Goal: Task Accomplishment & Management: Use online tool/utility

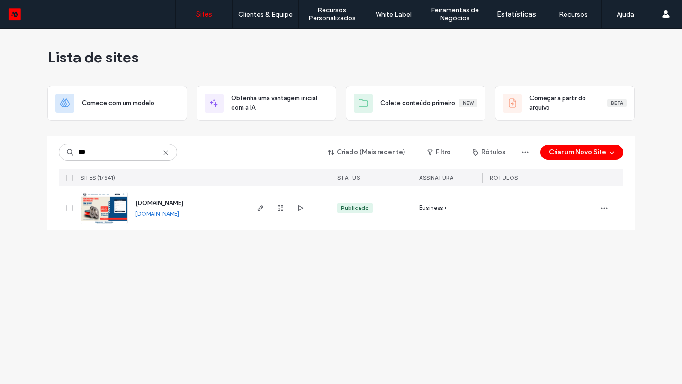
type input "***"
click at [179, 215] on link "oemworldparts.motorleads.co" at bounding box center [157, 213] width 44 height 7
click at [183, 200] on span "oemworldparts.motorleads.co" at bounding box center [159, 203] width 48 height 7
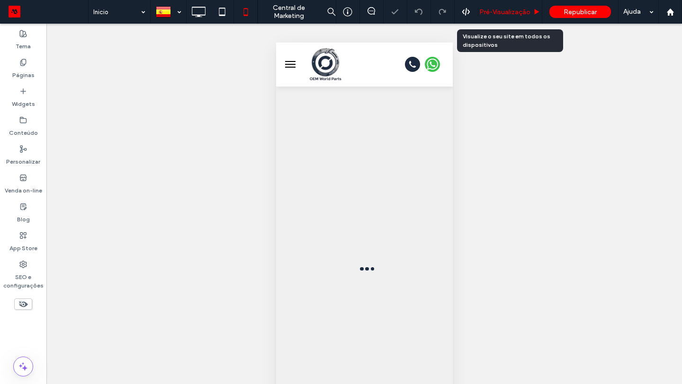
click at [509, 16] on div "Pré-Visualizaçāo" at bounding box center [510, 12] width 64 height 24
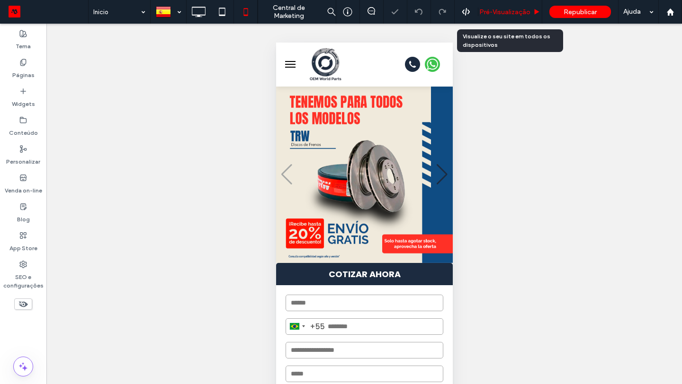
click at [508, 14] on span "Pré-Visualizaçāo" at bounding box center [504, 12] width 51 height 8
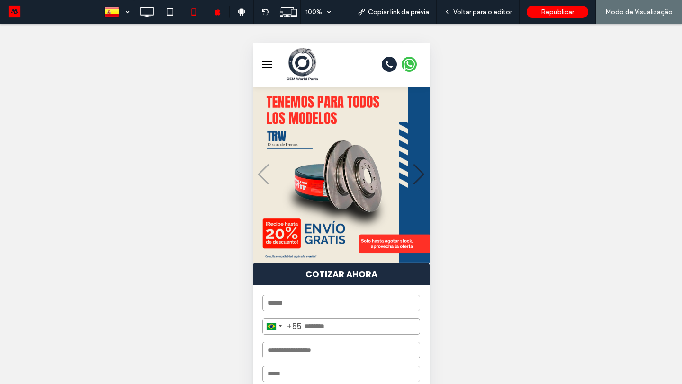
click at [264, 64] on span "menu" at bounding box center [266, 64] width 10 height 1
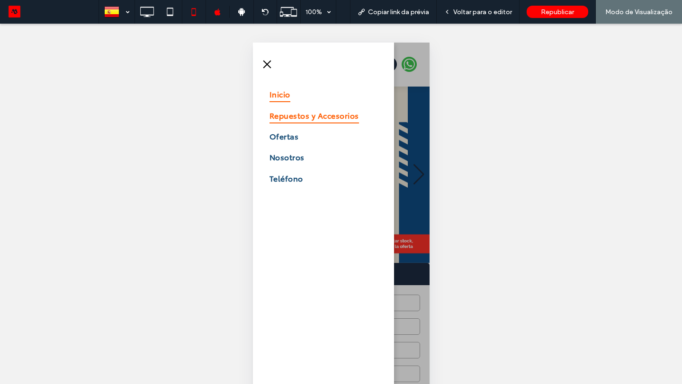
click at [288, 115] on span "Repuestos y Accesorios" at bounding box center [313, 115] width 89 height 16
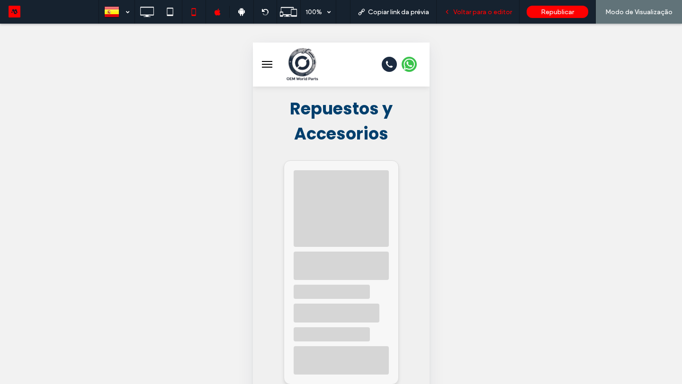
click at [472, 13] on span "Voltar para o editor" at bounding box center [482, 12] width 59 height 8
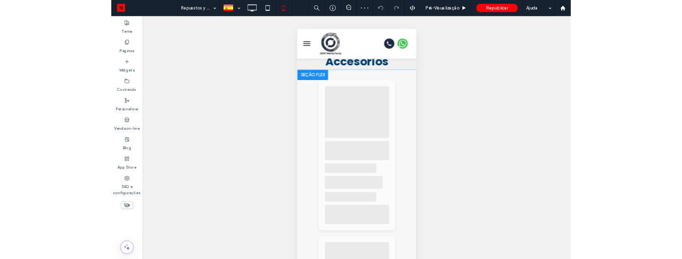
scroll to position [47, 0]
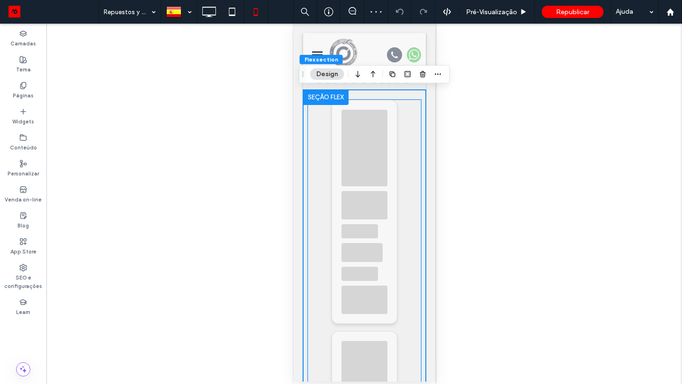
type input "*"
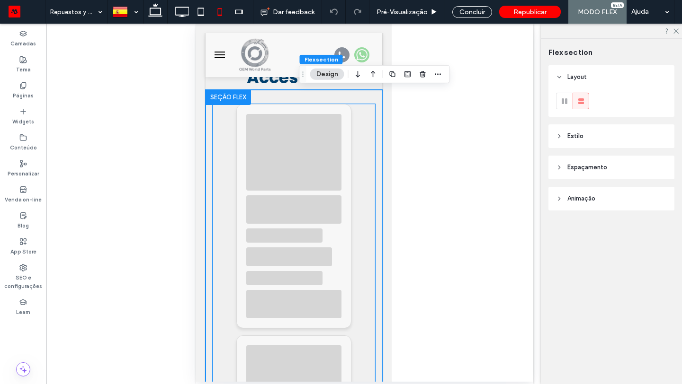
click at [328, 214] on div at bounding box center [293, 210] width 95 height 28
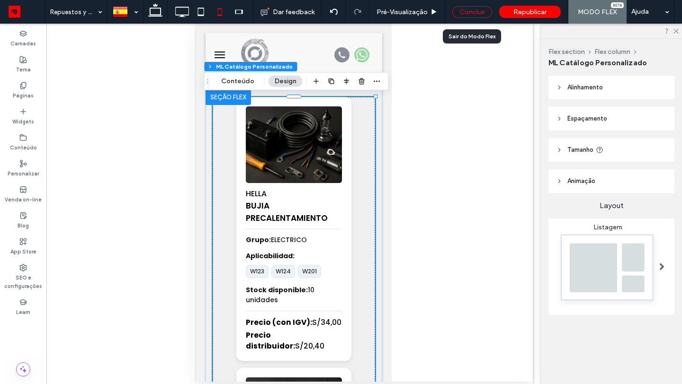
click at [468, 14] on div "Concluir" at bounding box center [472, 12] width 40 height 12
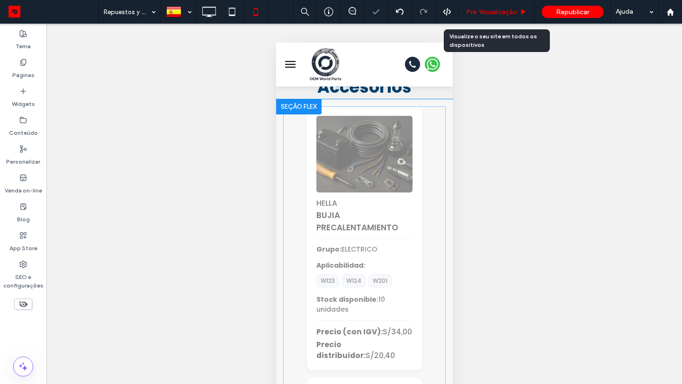
click at [491, 14] on span "Pré-Visualizaçāo" at bounding box center [491, 12] width 51 height 8
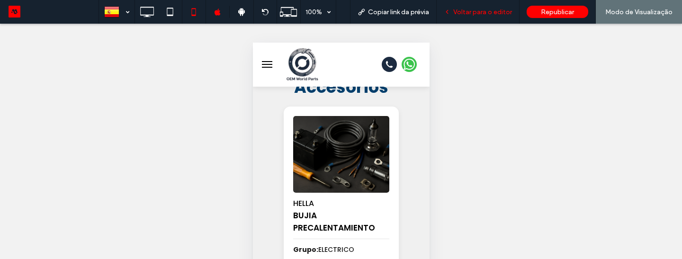
click at [482, 12] on span "Voltar para o editor" at bounding box center [482, 12] width 59 height 8
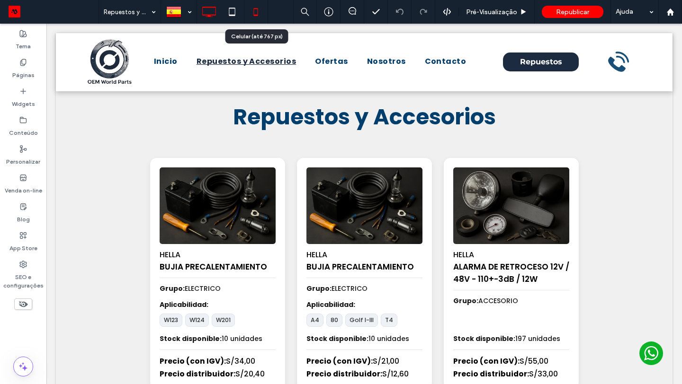
click at [256, 15] on use at bounding box center [256, 12] width 4 height 8
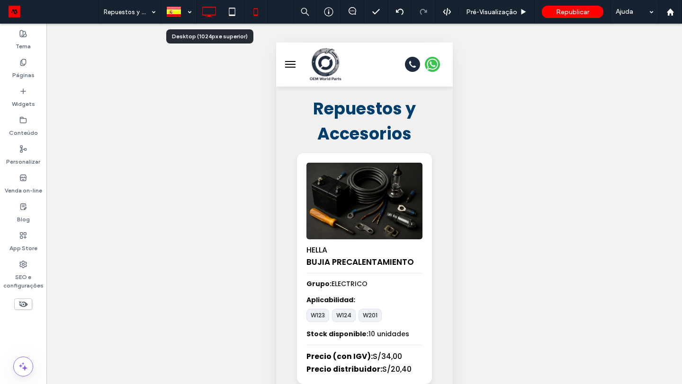
click at [215, 18] on icon at bounding box center [208, 11] width 19 height 19
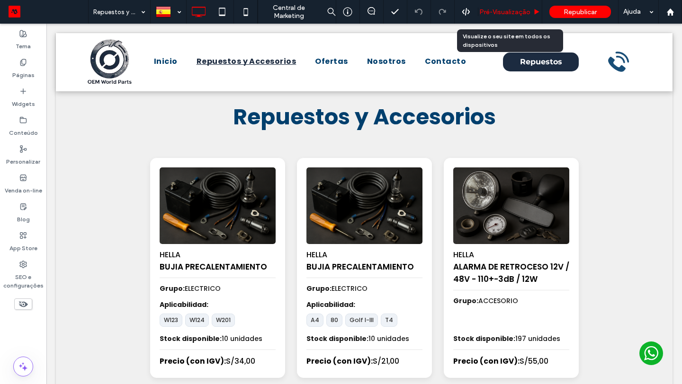
click at [495, 15] on span "Pré-Visualizaçāo" at bounding box center [504, 12] width 51 height 8
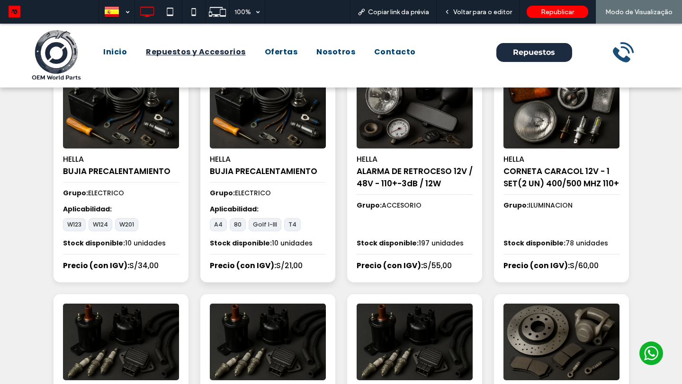
scroll to position [74, 0]
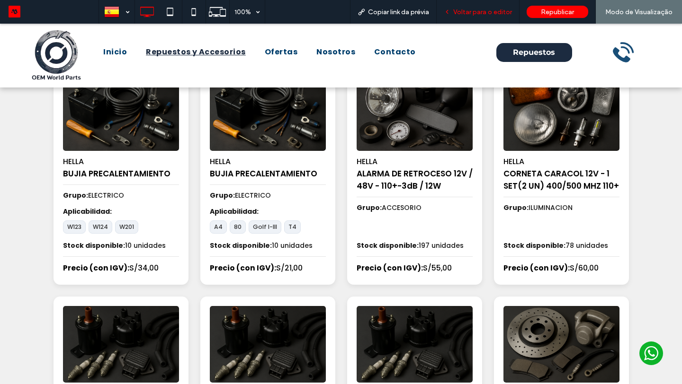
click at [497, 13] on span "Voltar para o editor" at bounding box center [482, 12] width 59 height 8
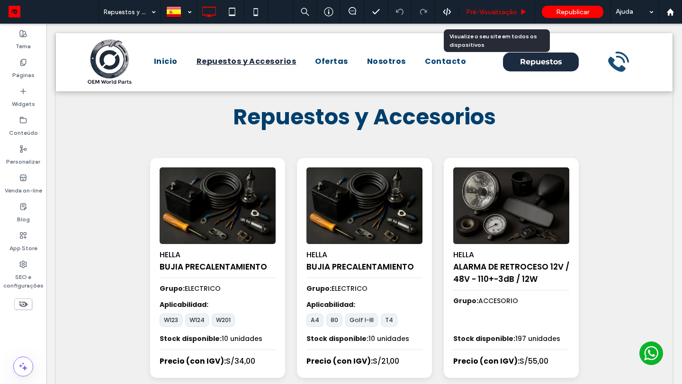
click at [491, 16] on div "Pré-Visualizaçāo" at bounding box center [497, 12] width 76 height 24
click at [486, 15] on span "Pré-Visualizaçāo" at bounding box center [491, 12] width 51 height 8
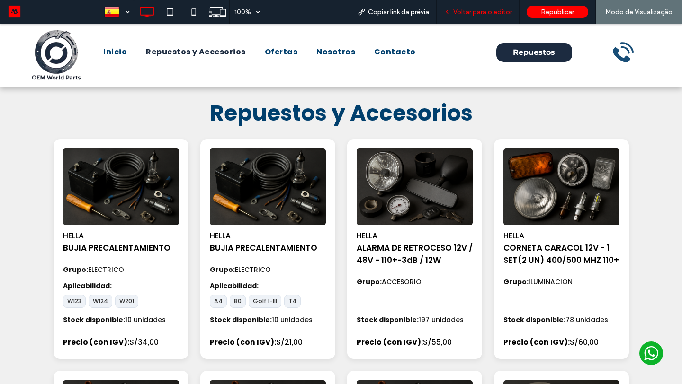
click at [477, 16] on div "Voltar para o editor" at bounding box center [478, 12] width 83 height 24
click at [471, 14] on span "Voltar para o editor" at bounding box center [482, 12] width 59 height 8
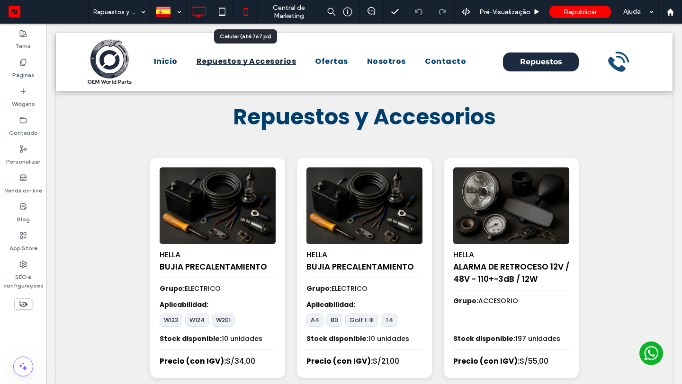
click at [245, 15] on use at bounding box center [245, 12] width 4 height 8
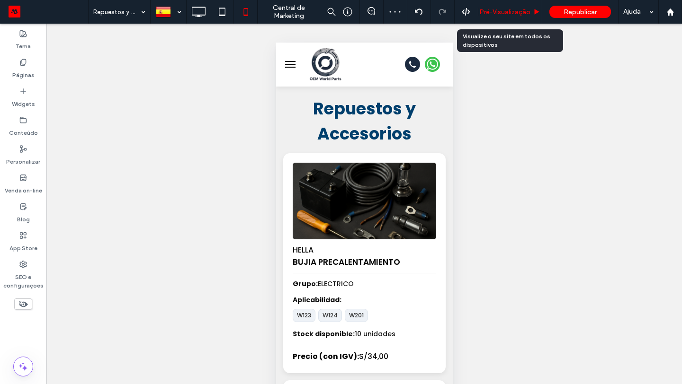
click at [516, 12] on span "Pré-Visualizaçāo" at bounding box center [504, 12] width 51 height 8
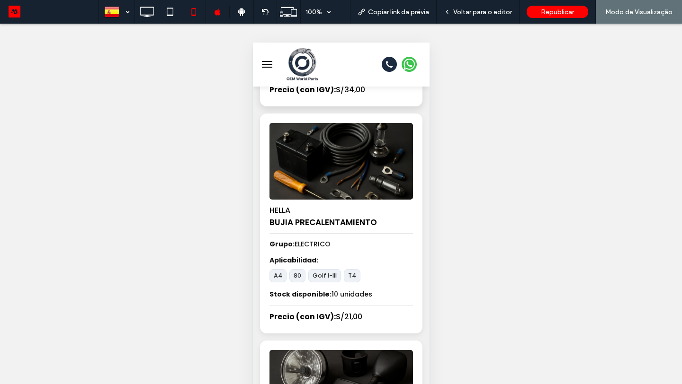
scroll to position [266, 0]
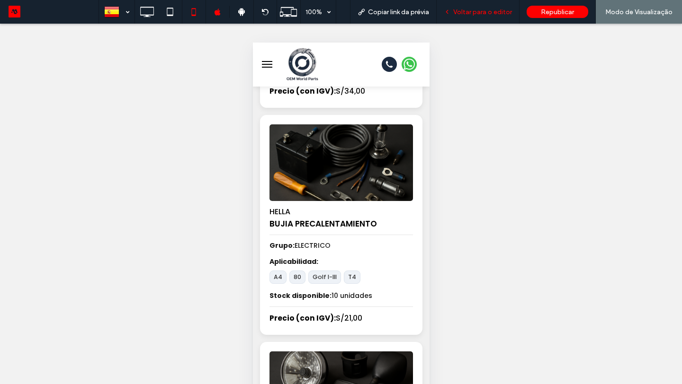
click at [502, 10] on span "Voltar para o editor" at bounding box center [482, 12] width 59 height 8
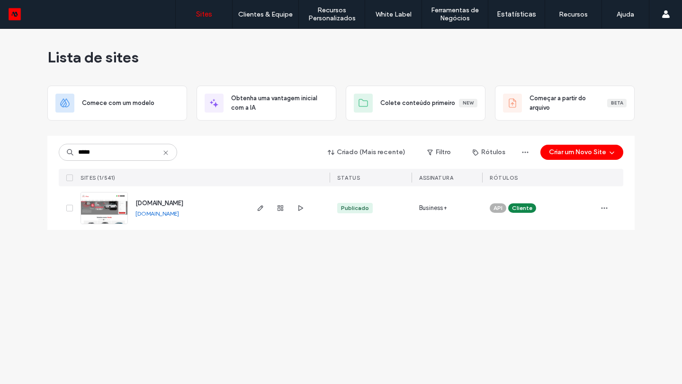
type input "*****"
click at [159, 213] on link "www.floramotors.com.br" at bounding box center [157, 213] width 44 height 7
type input "***"
click at [161, 202] on span "showroom-site-demo.motorleads.co" at bounding box center [159, 202] width 48 height 7
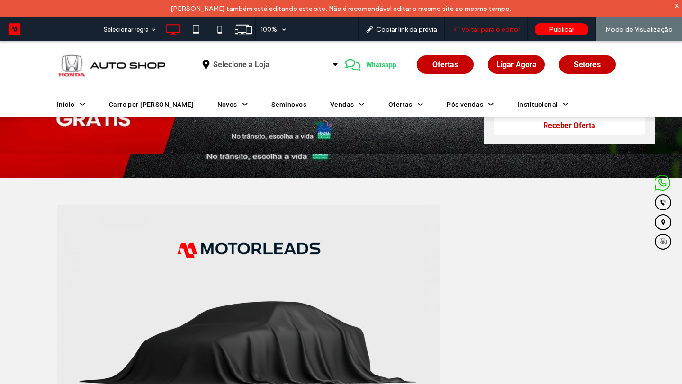
click at [468, 30] on span "Voltar para o editor" at bounding box center [490, 30] width 59 height 8
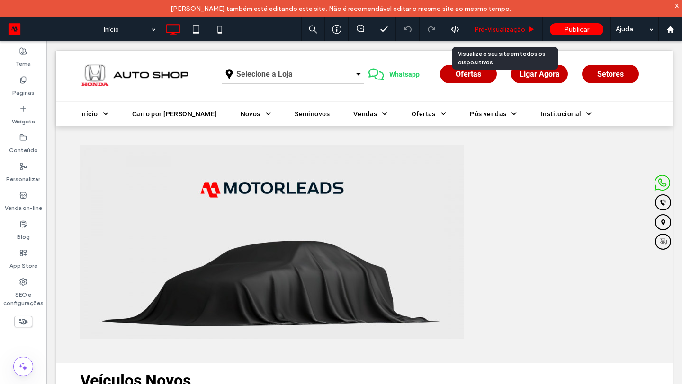
click at [492, 26] on span "Pré-Visualizaçāo" at bounding box center [499, 30] width 51 height 8
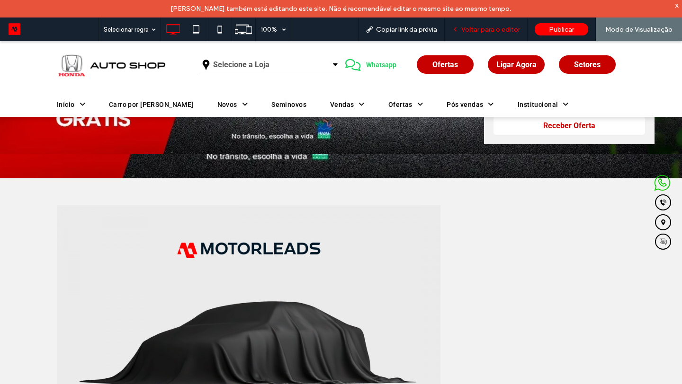
click at [487, 35] on div "Voltar para o editor" at bounding box center [486, 30] width 83 height 24
click at [479, 33] on div "Voltar para o editor" at bounding box center [486, 30] width 83 height 24
click at [469, 29] on span "Voltar para o editor" at bounding box center [490, 30] width 59 height 8
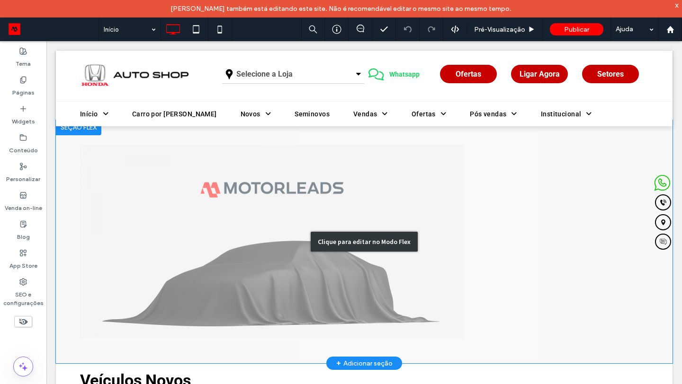
click at [366, 196] on div "Clique para editar no Modo Flex" at bounding box center [364, 241] width 616 height 243
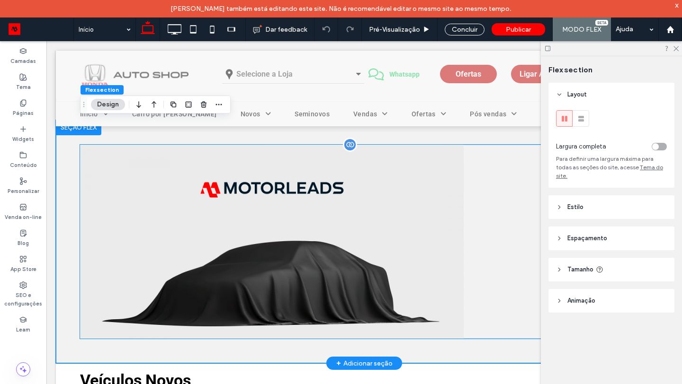
click at [343, 209] on img at bounding box center [272, 287] width 384 height 284
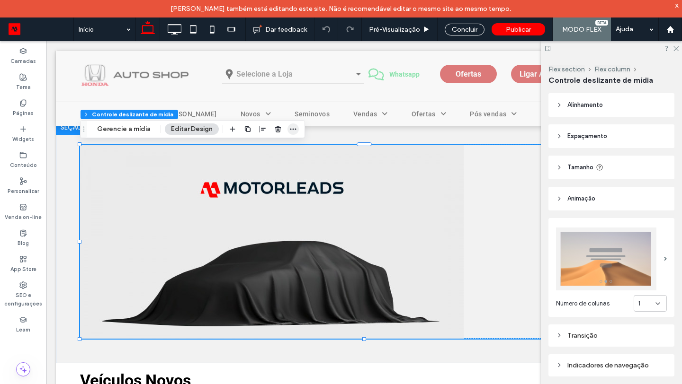
click at [290, 130] on icon "button" at bounding box center [293, 129] width 8 height 8
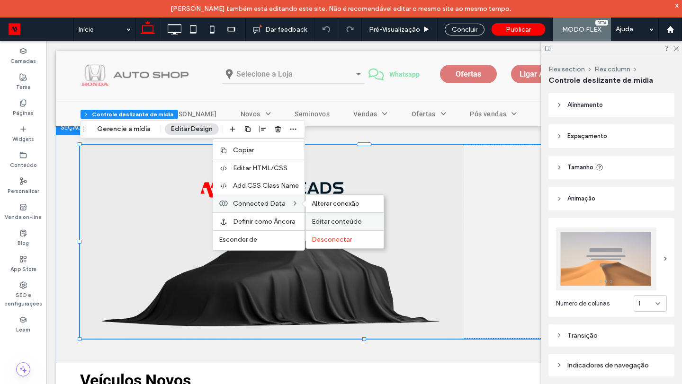
click at [331, 221] on span "Editar conteúdo" at bounding box center [337, 222] width 50 height 8
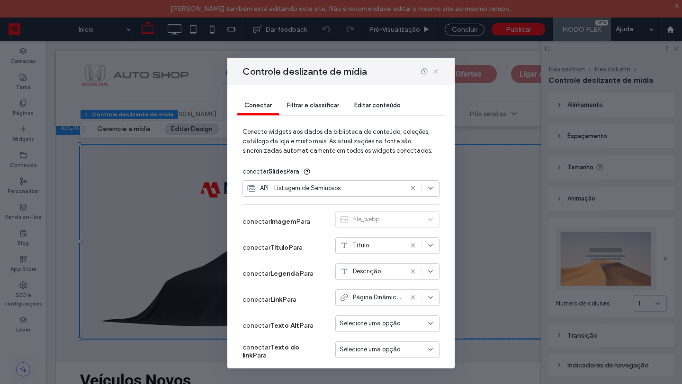
click at [438, 74] on icon at bounding box center [436, 72] width 8 height 8
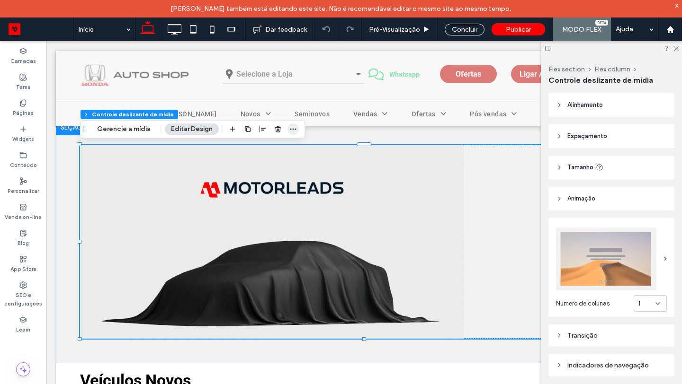
click at [290, 125] on icon "button" at bounding box center [293, 129] width 8 height 8
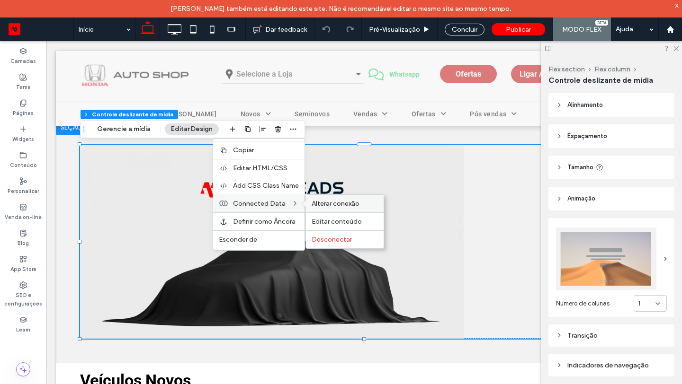
click at [313, 202] on span "Alterar conexão" at bounding box center [336, 204] width 48 height 8
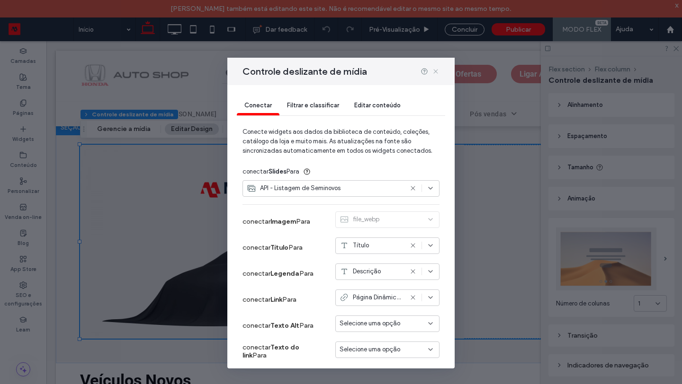
click at [439, 68] on icon at bounding box center [436, 72] width 8 height 8
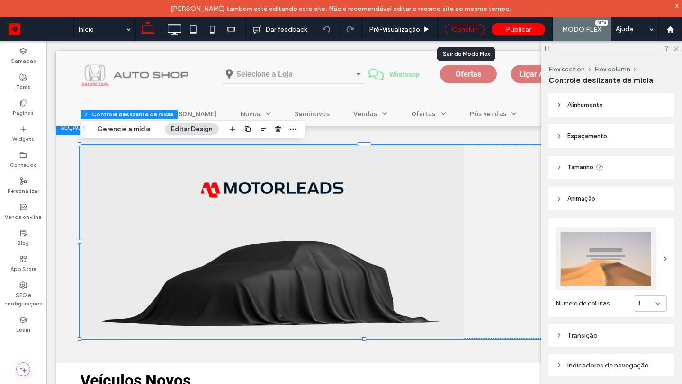
click at [459, 33] on div "Concluir" at bounding box center [465, 30] width 40 height 12
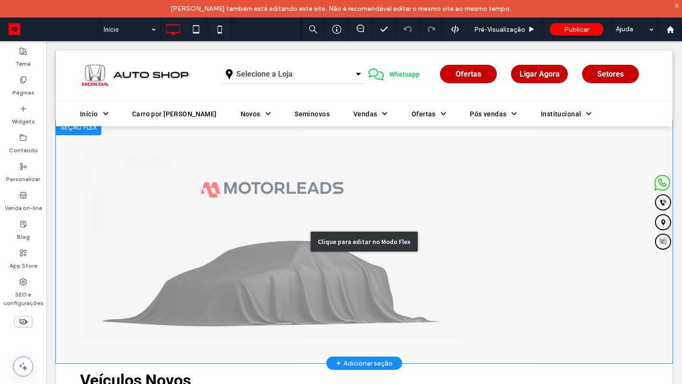
scroll to position [137, 0]
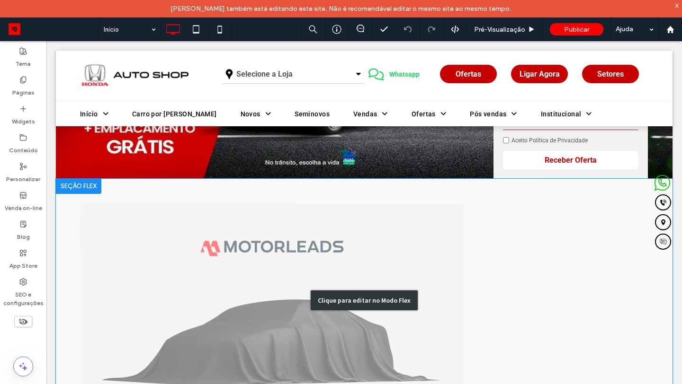
click at [329, 205] on div "Clique para editar no Modo Flex" at bounding box center [364, 300] width 616 height 243
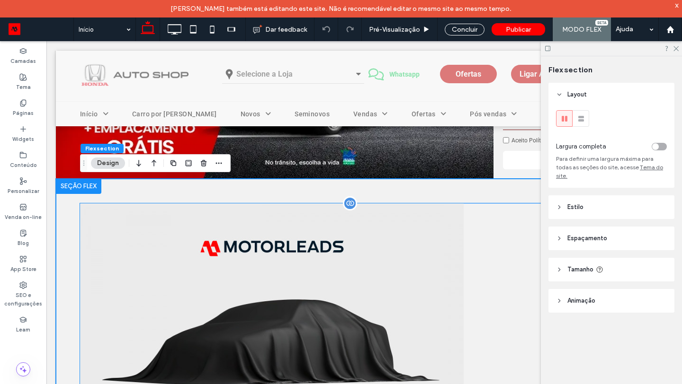
click at [293, 233] on img at bounding box center [272, 346] width 384 height 284
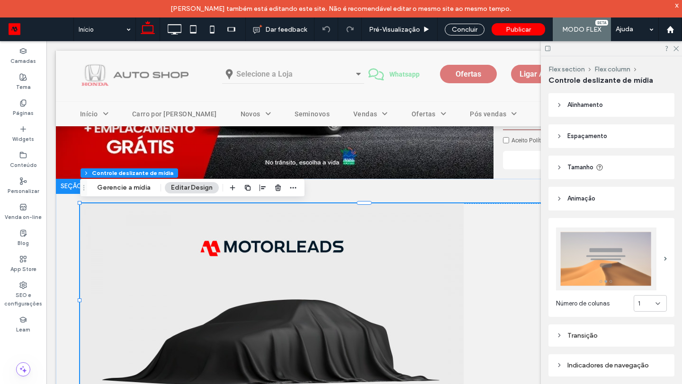
click at [297, 188] on div "Flex section Flex column Controle deslizante de mídia Gerencie a mídia Editar D…" at bounding box center [192, 188] width 225 height 18
click at [294, 188] on icon "button" at bounding box center [293, 188] width 8 height 8
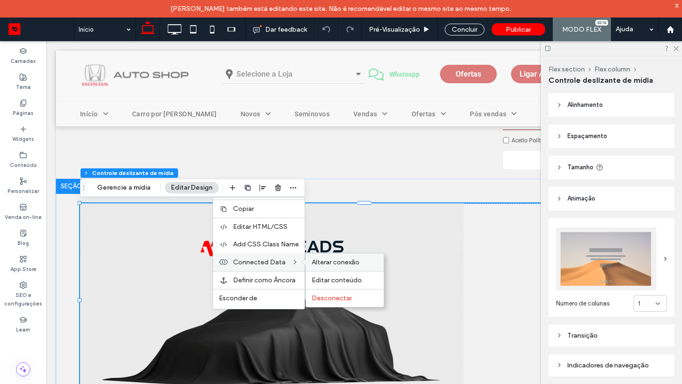
click at [344, 268] on div "Alterar conexão" at bounding box center [345, 263] width 78 height 18
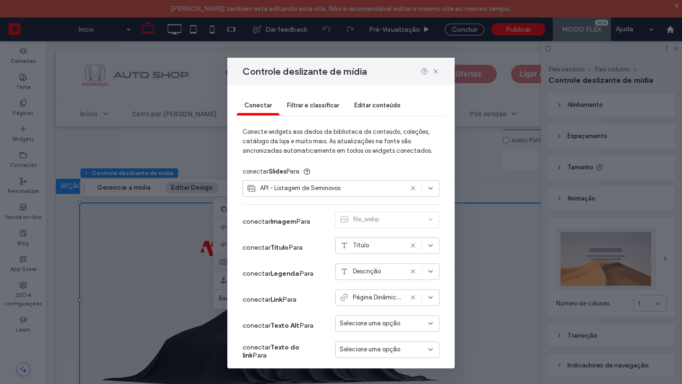
scroll to position [35, 0]
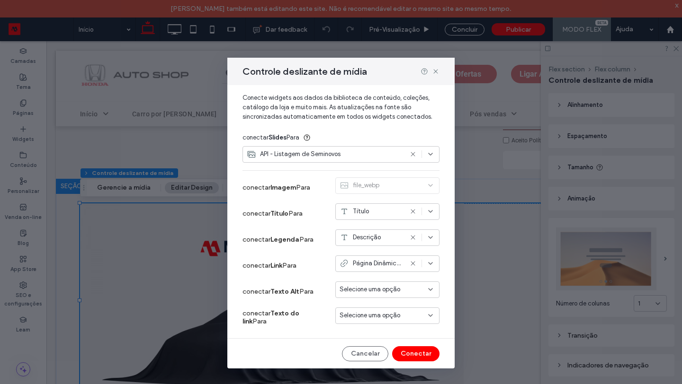
click at [386, 261] on span "Página Dinâmica: Seminovo - interna - HSA" at bounding box center [378, 263] width 50 height 9
click at [389, 278] on span "Página Dinâmica: Seminovo - interna - HSA" at bounding box center [394, 280] width 75 height 9
click at [431, 73] on div at bounding box center [429, 72] width 19 height 8
drag, startPoint x: 387, startPoint y: 29, endPoint x: 433, endPoint y: 70, distance: 61.7
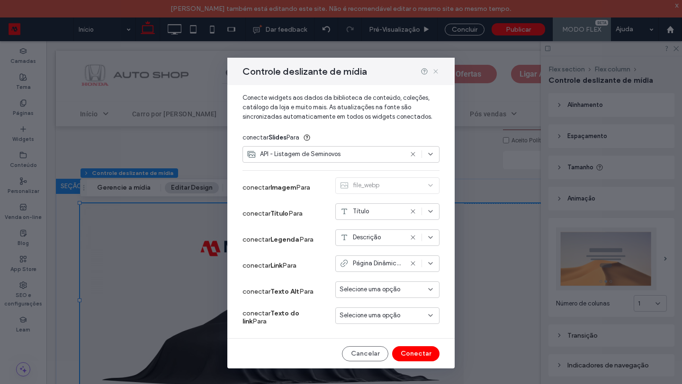
click at [433, 70] on icon at bounding box center [436, 72] width 8 height 8
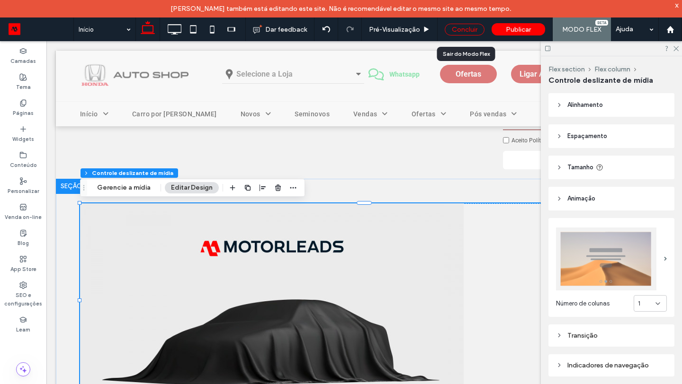
click at [462, 30] on div "Concluir" at bounding box center [465, 30] width 40 height 12
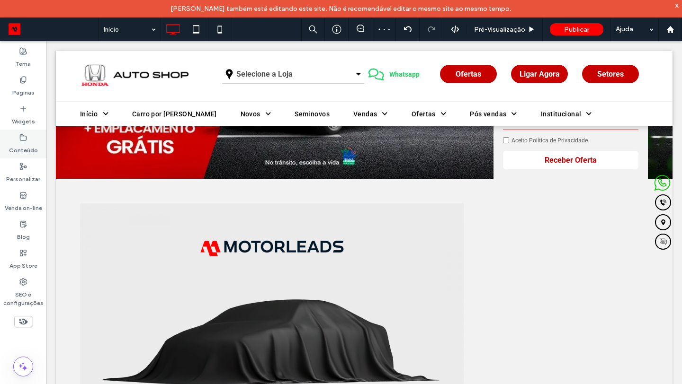
click at [26, 150] on label "Conteúdo" at bounding box center [23, 148] width 29 height 13
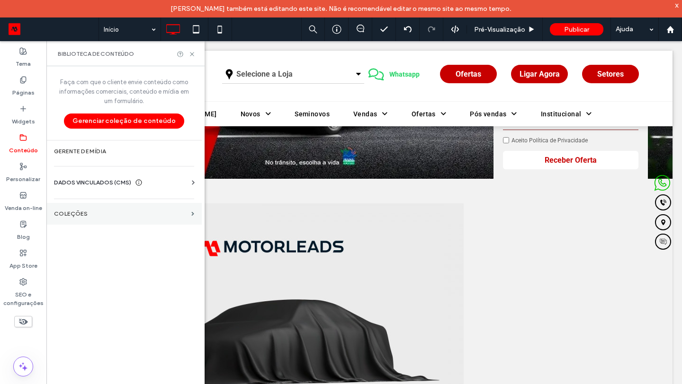
click at [61, 205] on section "COLEÇÕES" at bounding box center [123, 214] width 155 height 22
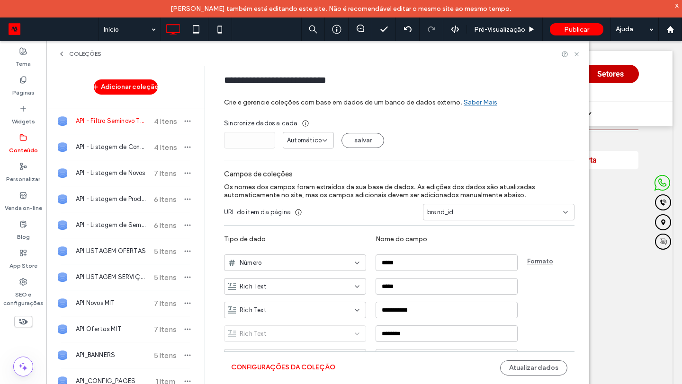
scroll to position [0, 0]
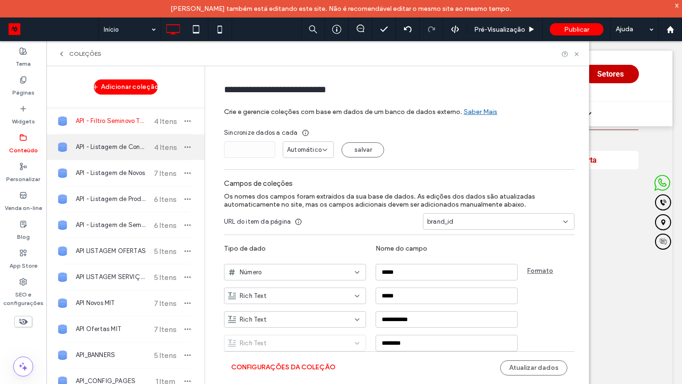
click at [127, 158] on div "API - Listagem de Consórcio 4 Itens" at bounding box center [125, 147] width 158 height 26
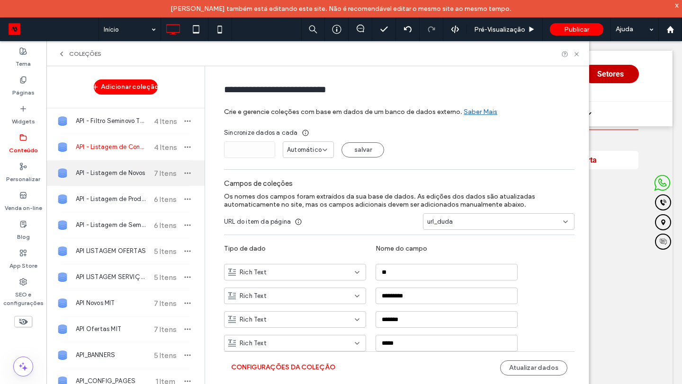
click at [122, 171] on span "API - Listagem de Novos" at bounding box center [111, 173] width 71 height 9
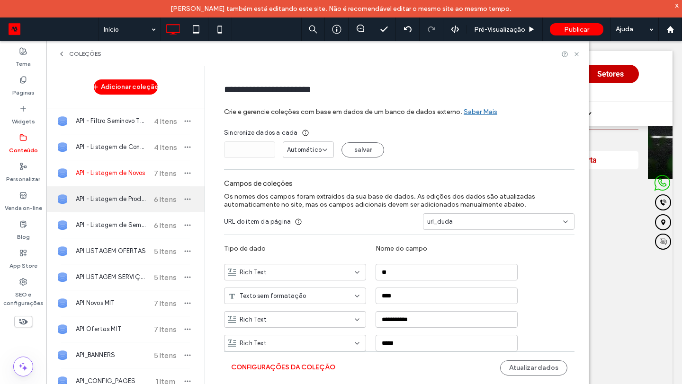
click at [122, 190] on div "API - Listagem de Produtos 6 Itens" at bounding box center [125, 200] width 158 height 26
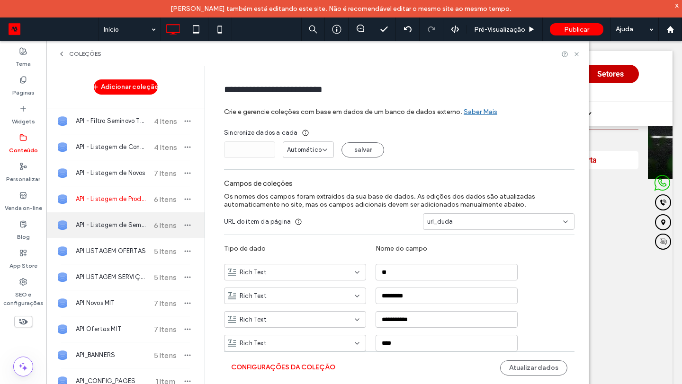
click at [131, 225] on span "API - Listagem de Seminovos" at bounding box center [111, 225] width 71 height 9
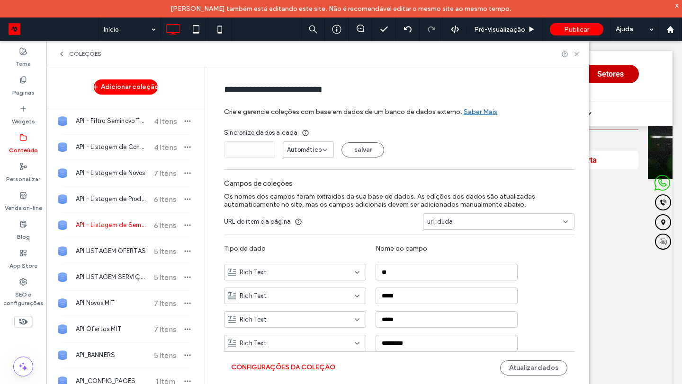
type input "**********"
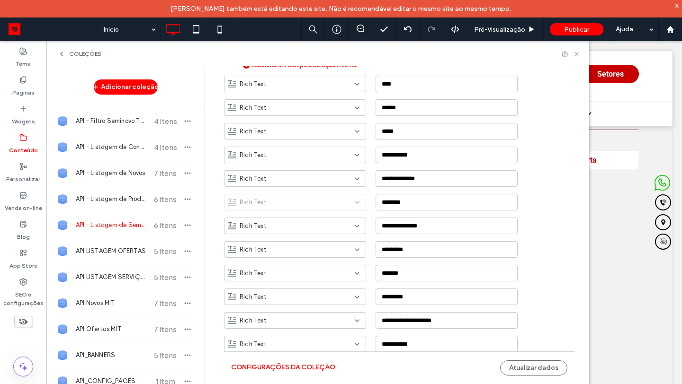
scroll to position [1856, 0]
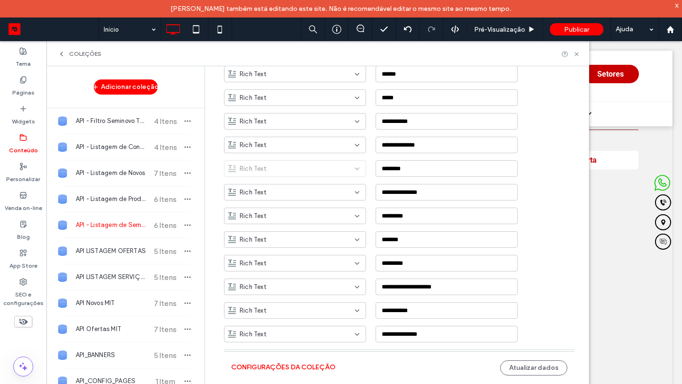
click at [149, 225] on span "6 Itens" at bounding box center [165, 225] width 33 height 9
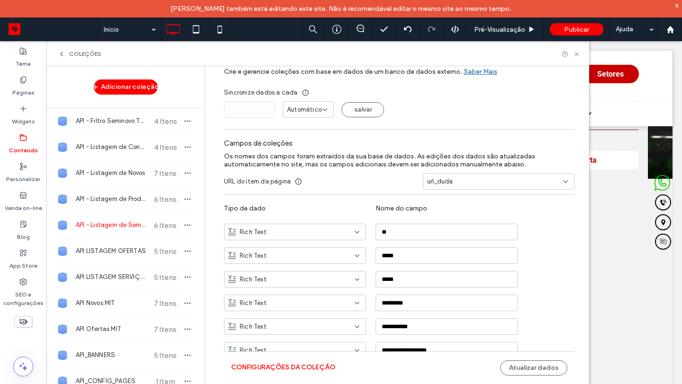
scroll to position [0, 0]
